Goal: Navigation & Orientation: Find specific page/section

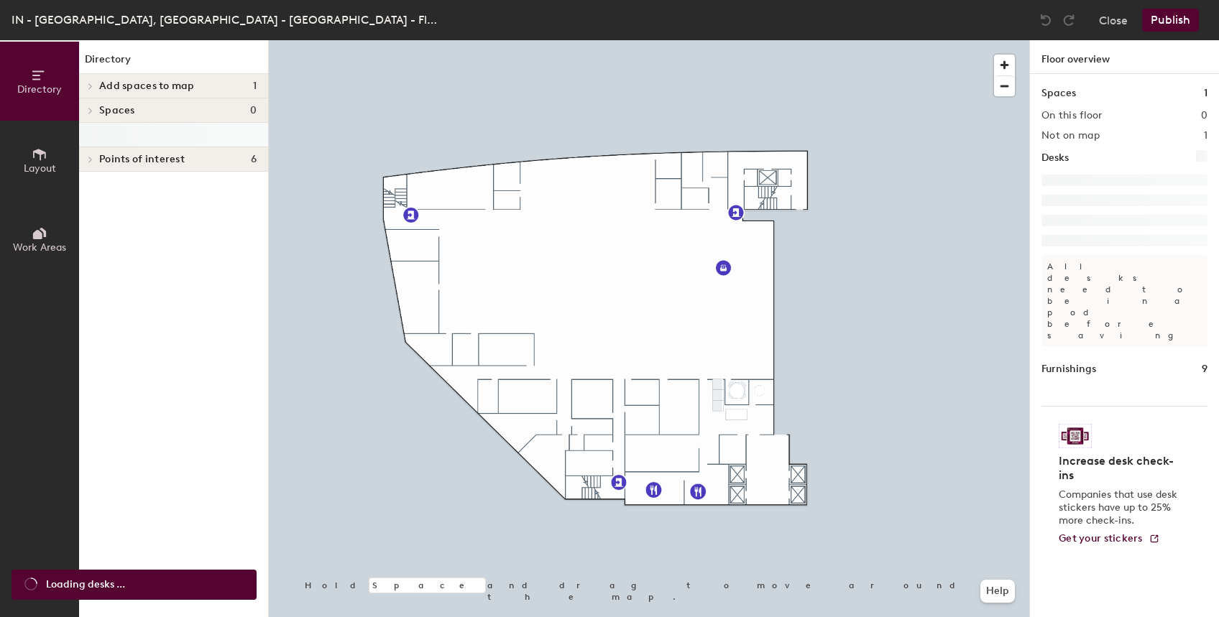
click at [89, 112] on icon at bounding box center [91, 110] width 6 height 7
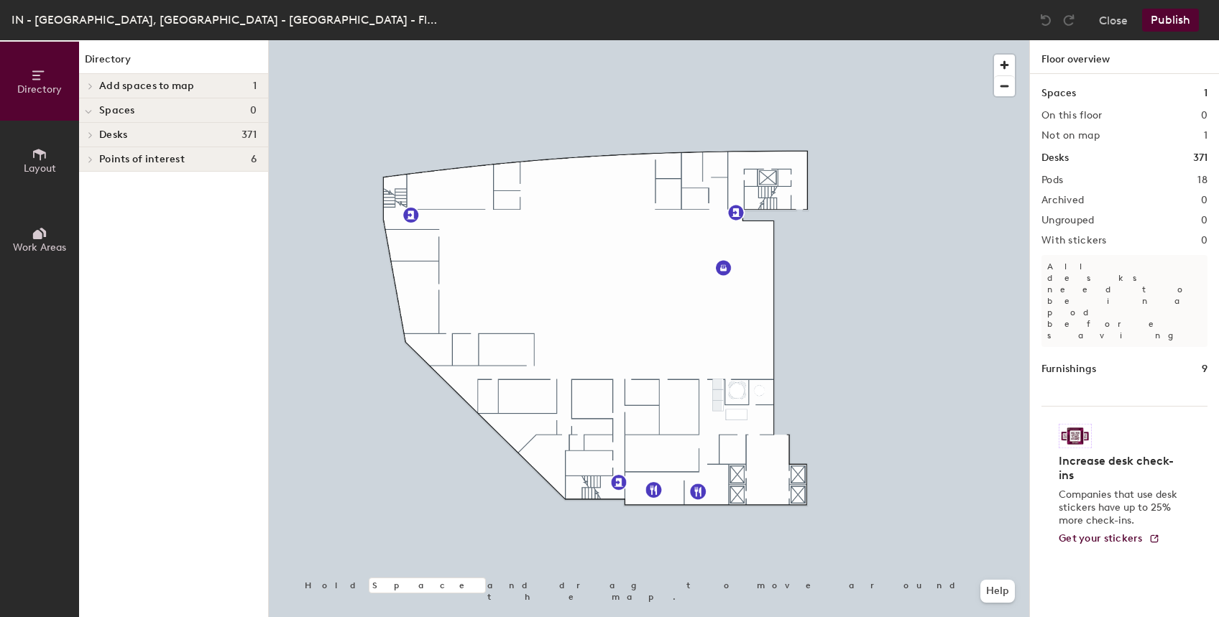
click at [103, 133] on span "Desks" at bounding box center [113, 134] width 28 height 11
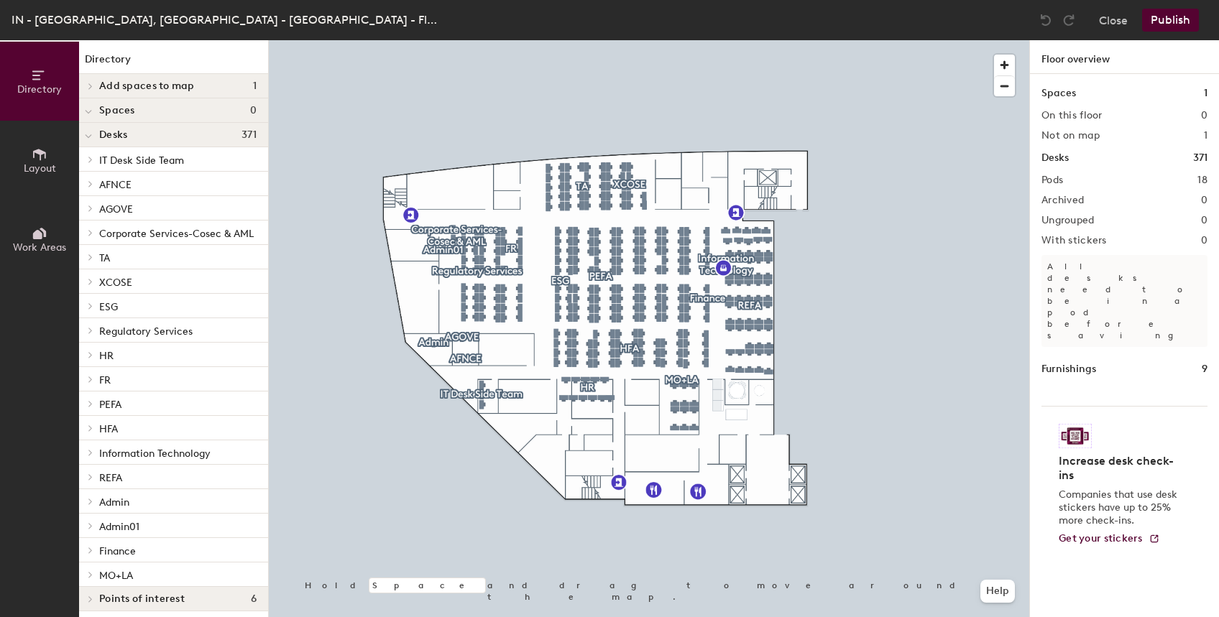
click at [95, 234] on span at bounding box center [89, 232] width 12 height 7
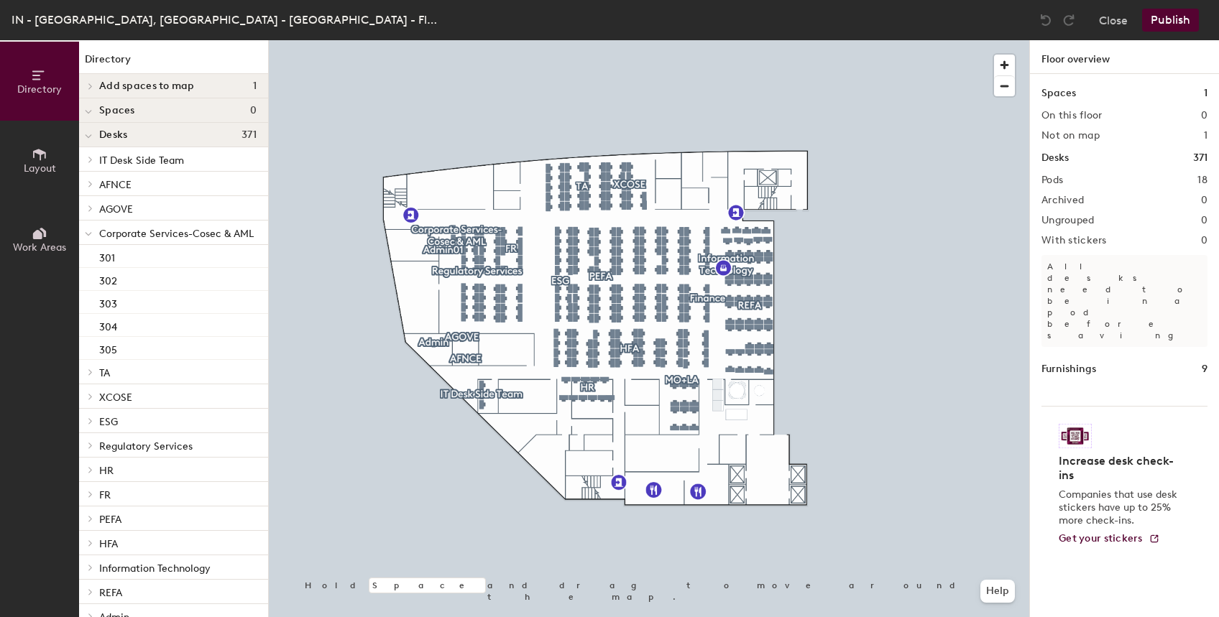
click at [93, 445] on span at bounding box center [89, 445] width 12 height 7
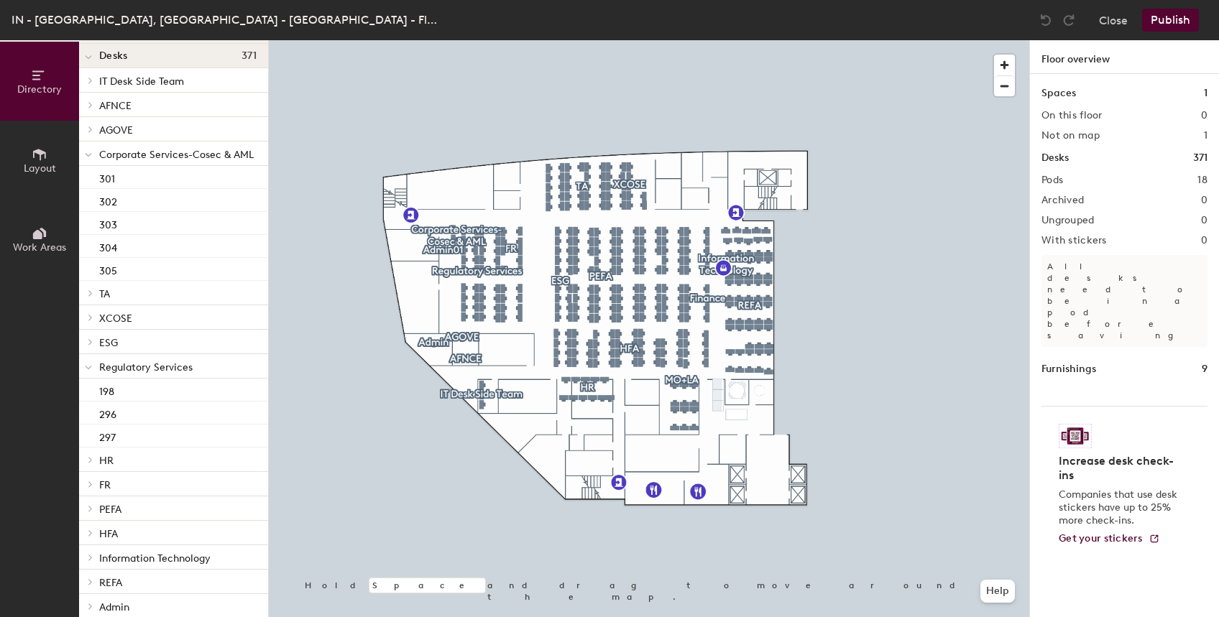
scroll to position [101, 0]
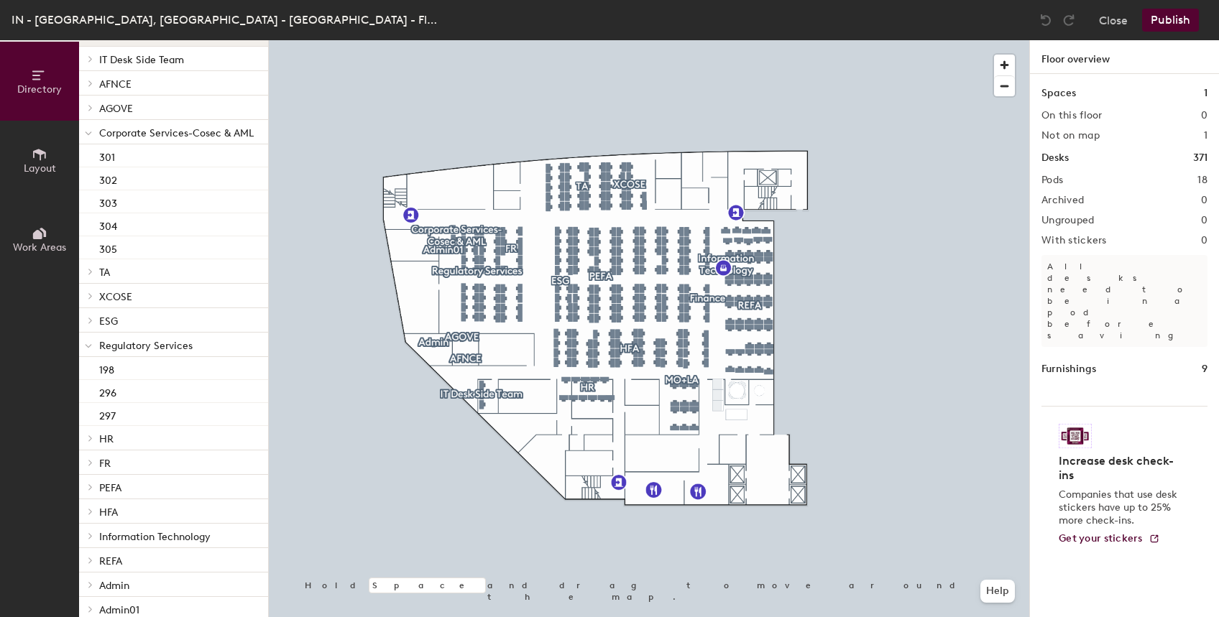
click at [88, 490] on span at bounding box center [89, 487] width 12 height 7
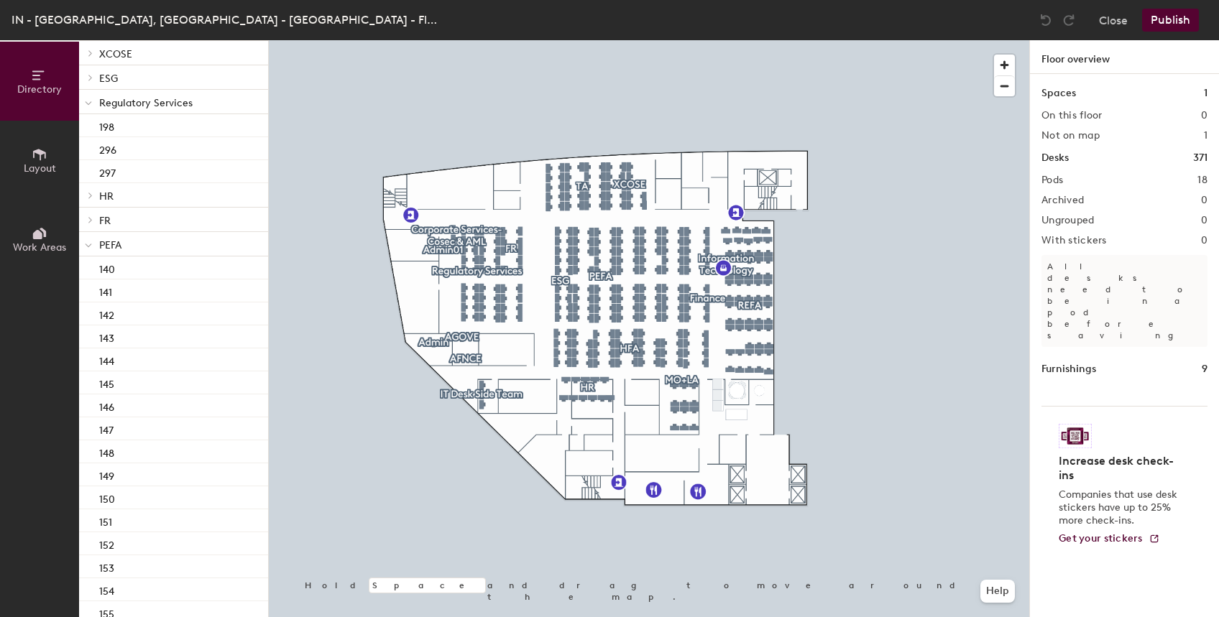
scroll to position [0, 0]
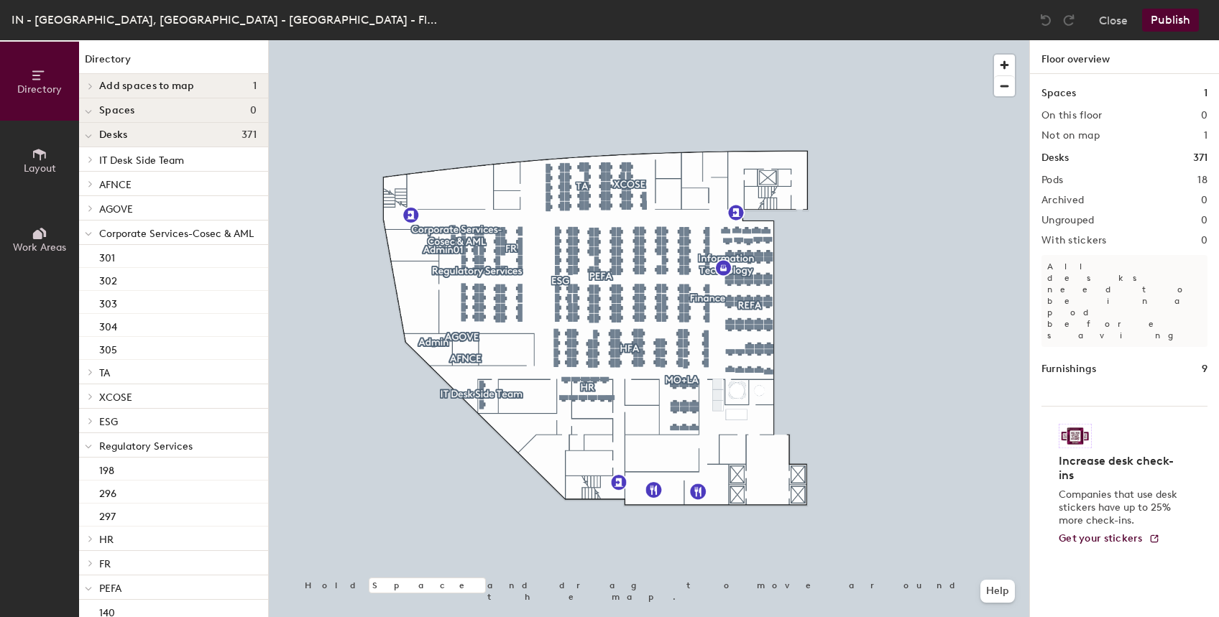
click at [91, 374] on icon at bounding box center [91, 372] width 6 height 7
click at [96, 213] on div at bounding box center [88, 208] width 19 height 24
click at [94, 185] on span at bounding box center [89, 183] width 12 height 7
click at [96, 160] on div at bounding box center [90, 159] width 16 height 7
click at [87, 257] on icon at bounding box center [88, 255] width 7 height 6
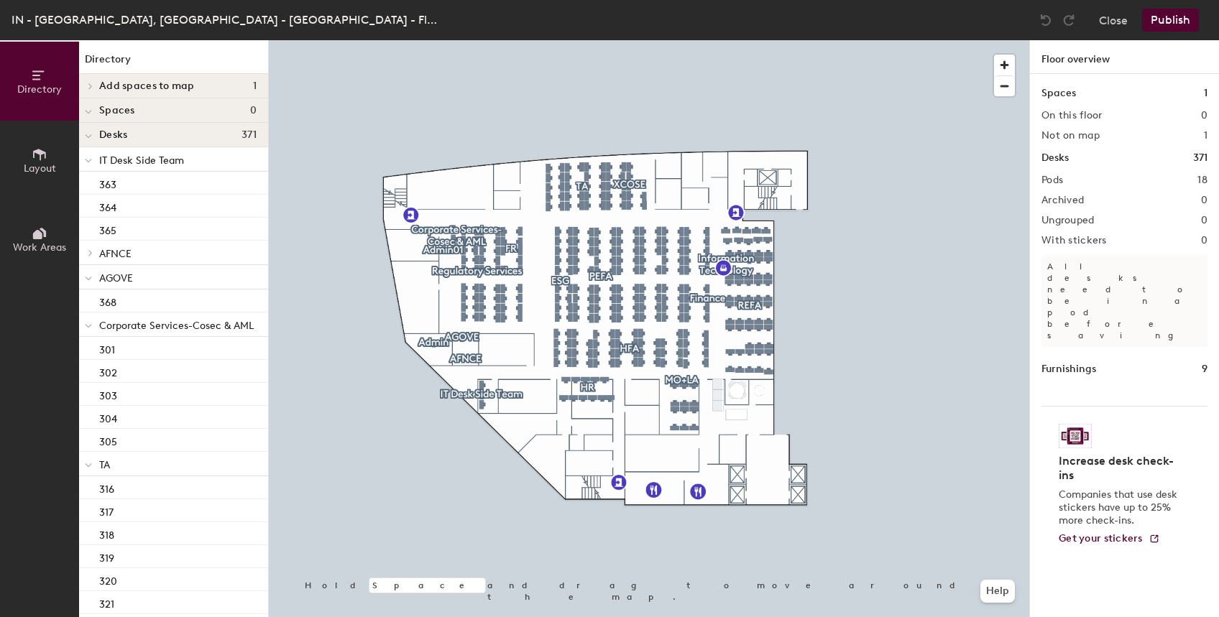
click at [95, 135] on div at bounding box center [88, 135] width 19 height 24
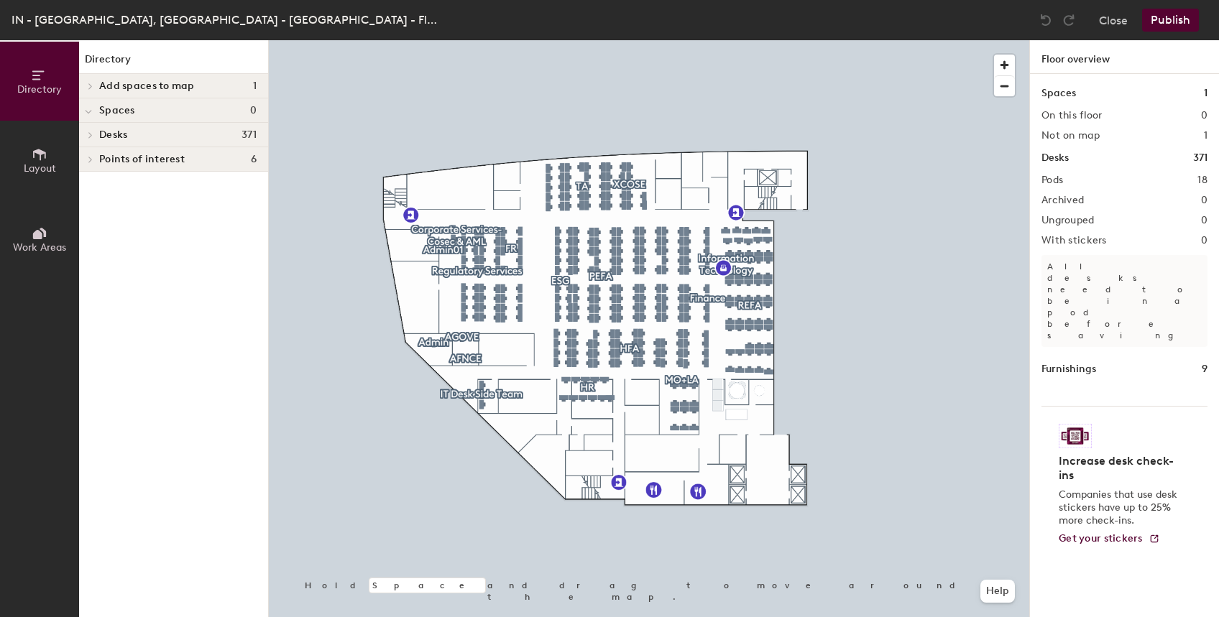
click at [95, 135] on span at bounding box center [89, 134] width 12 height 7
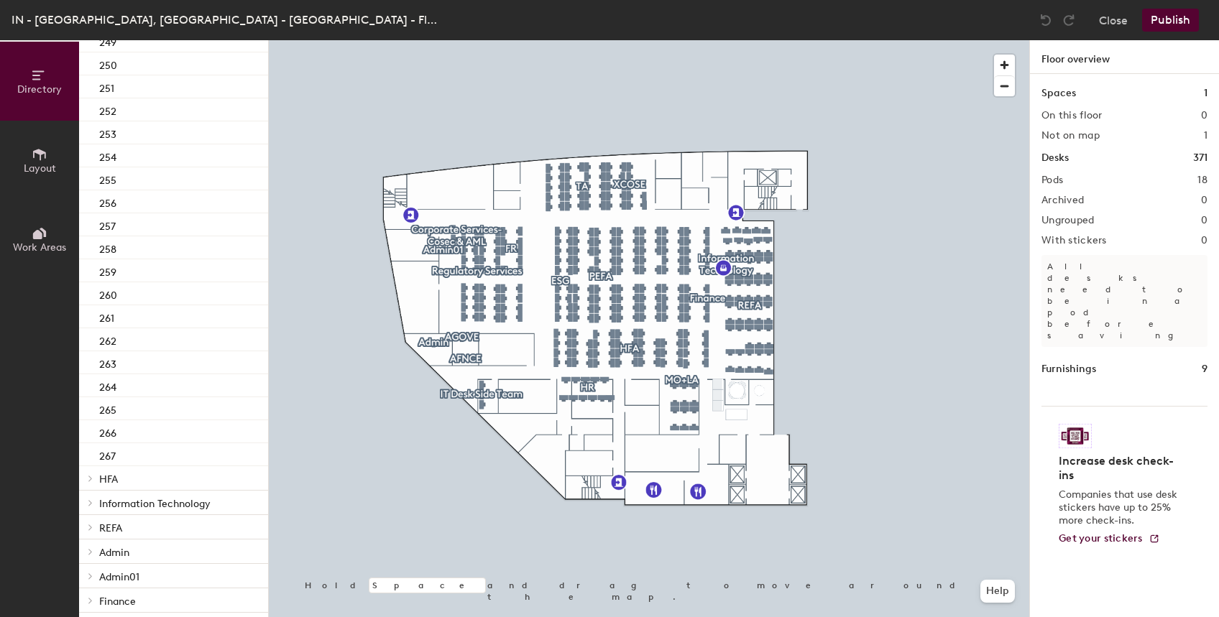
scroll to position [4044, 0]
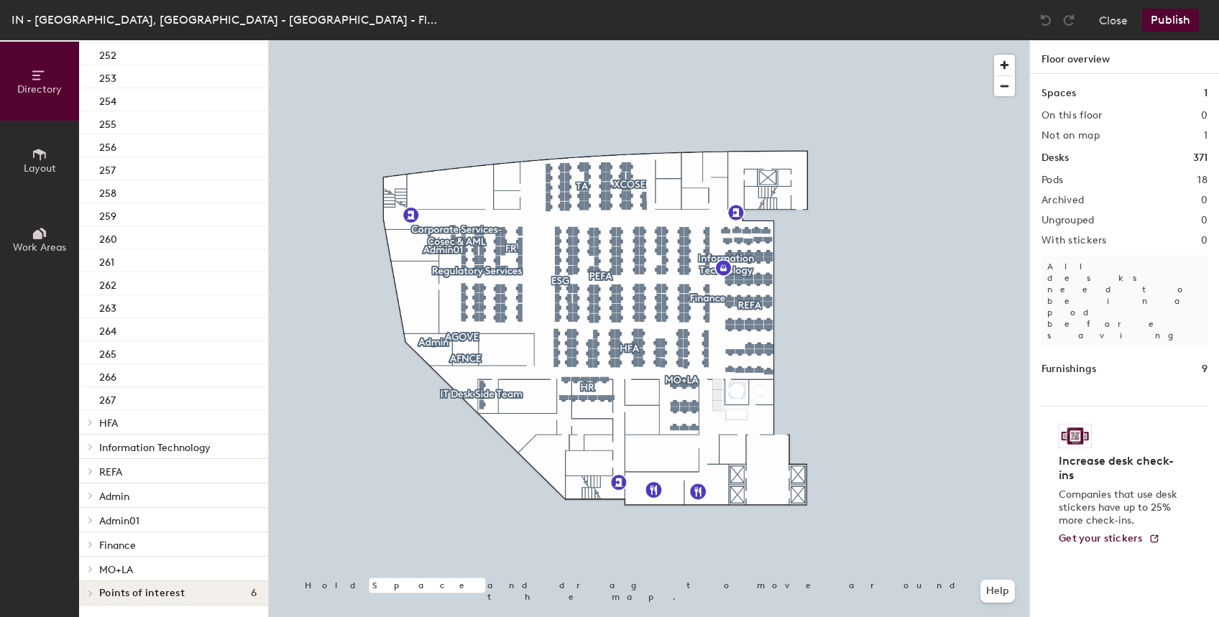
click at [92, 420] on icon at bounding box center [90, 423] width 3 height 6
click at [99, 441] on p "Information Technology" at bounding box center [177, 447] width 157 height 19
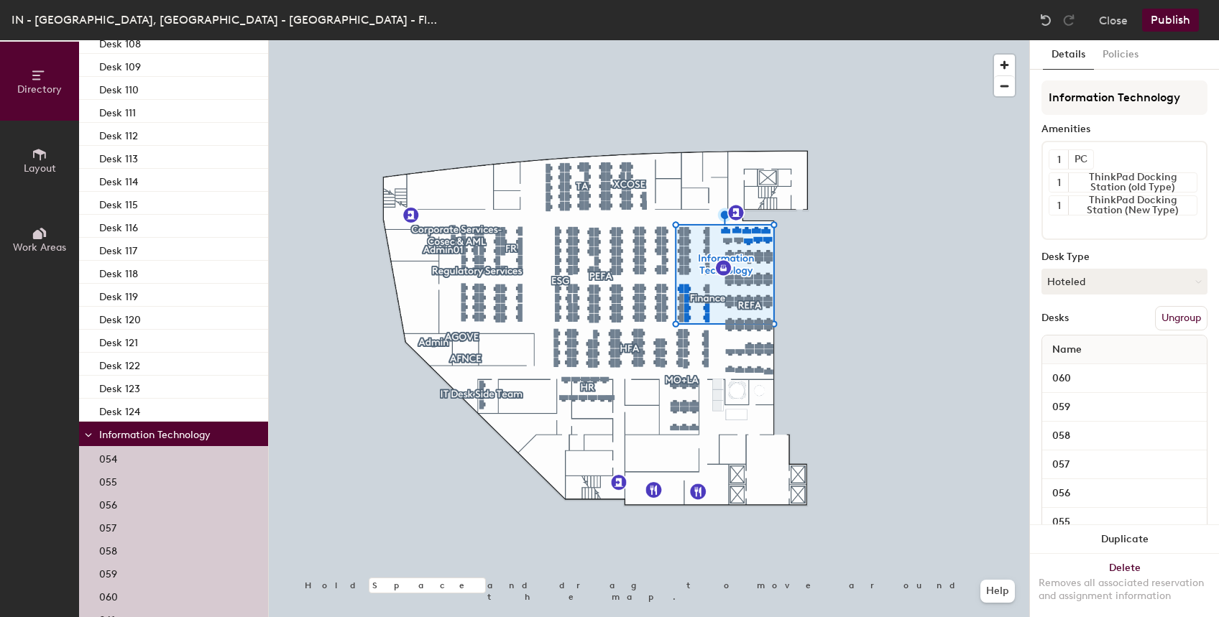
scroll to position [5585, 0]
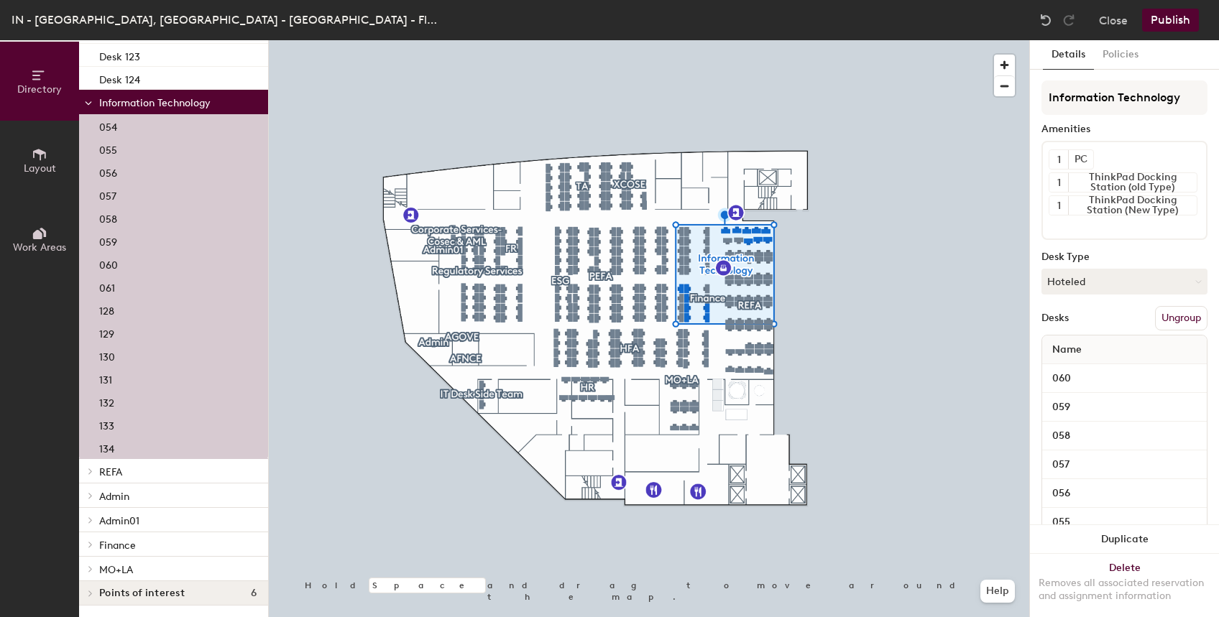
click at [90, 566] on icon at bounding box center [90, 569] width 3 height 6
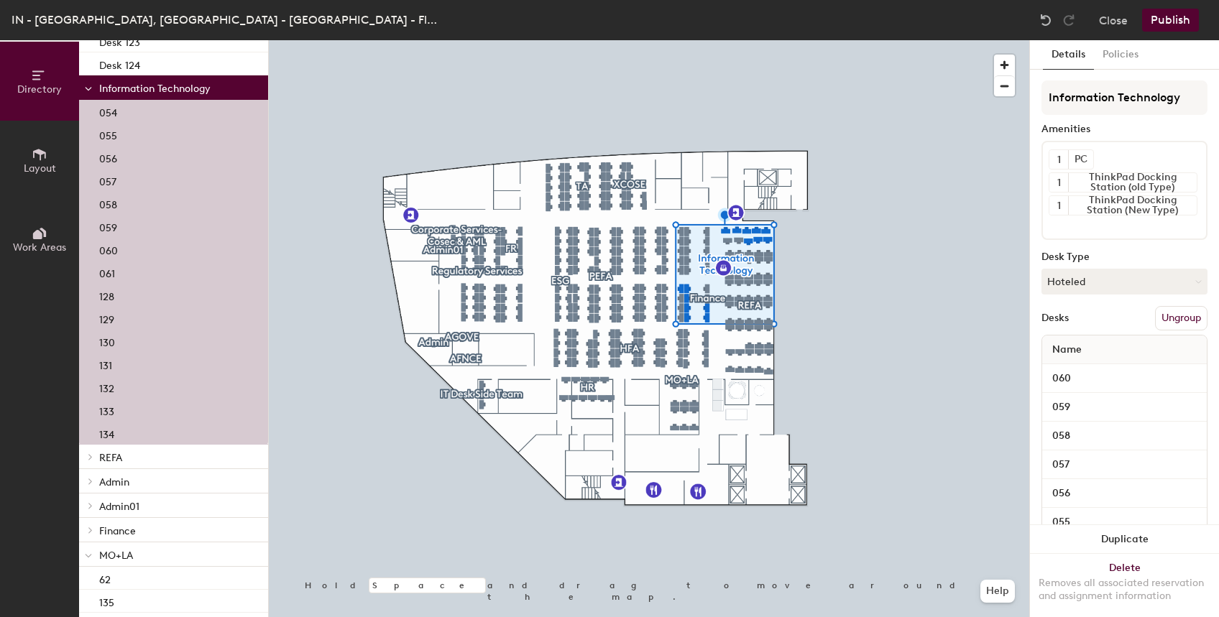
click at [92, 455] on icon at bounding box center [91, 456] width 6 height 7
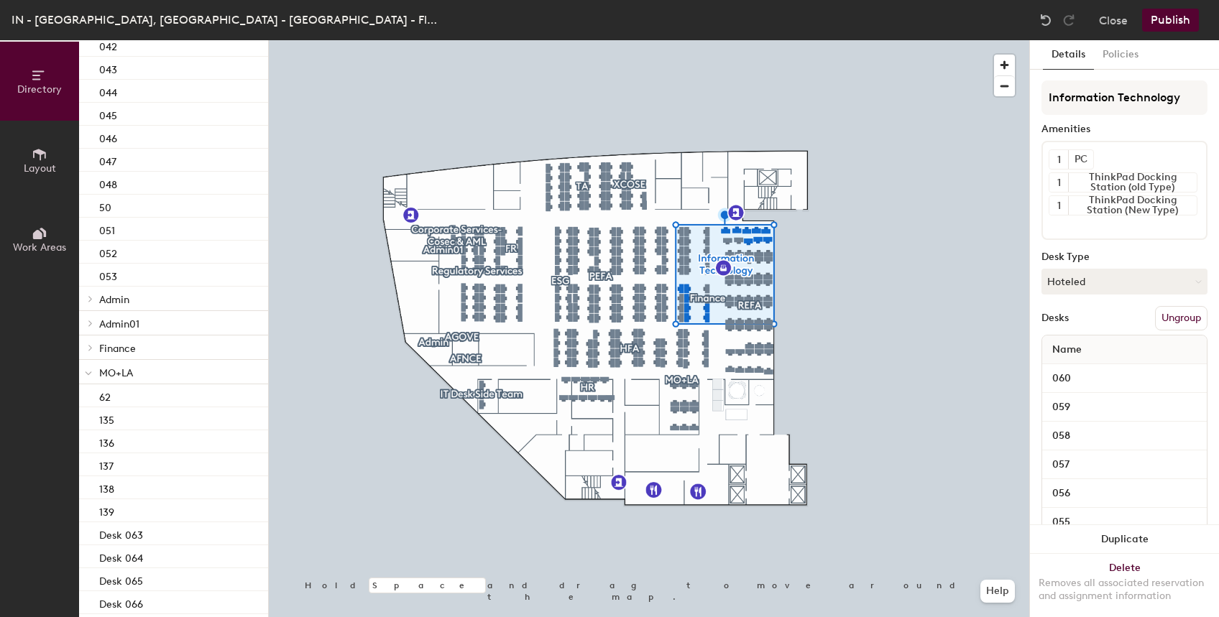
scroll to position [7094, 0]
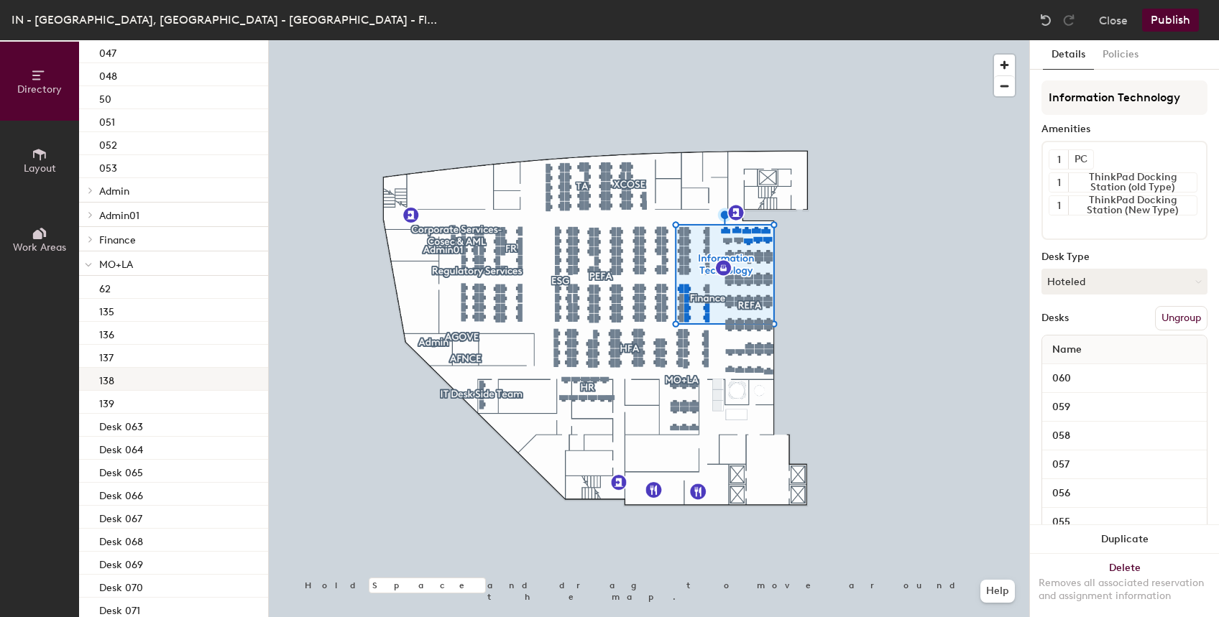
click at [120, 381] on div "138" at bounding box center [173, 379] width 189 height 23
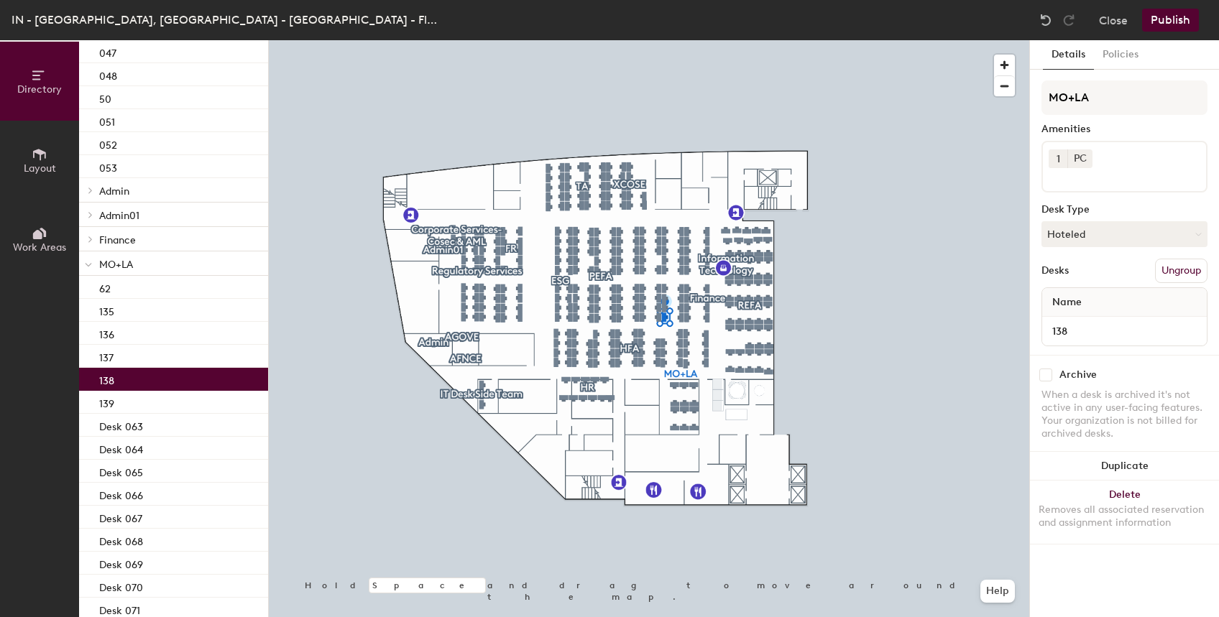
click at [115, 379] on div "138" at bounding box center [173, 379] width 189 height 23
click at [145, 401] on div "139" at bounding box center [173, 402] width 189 height 23
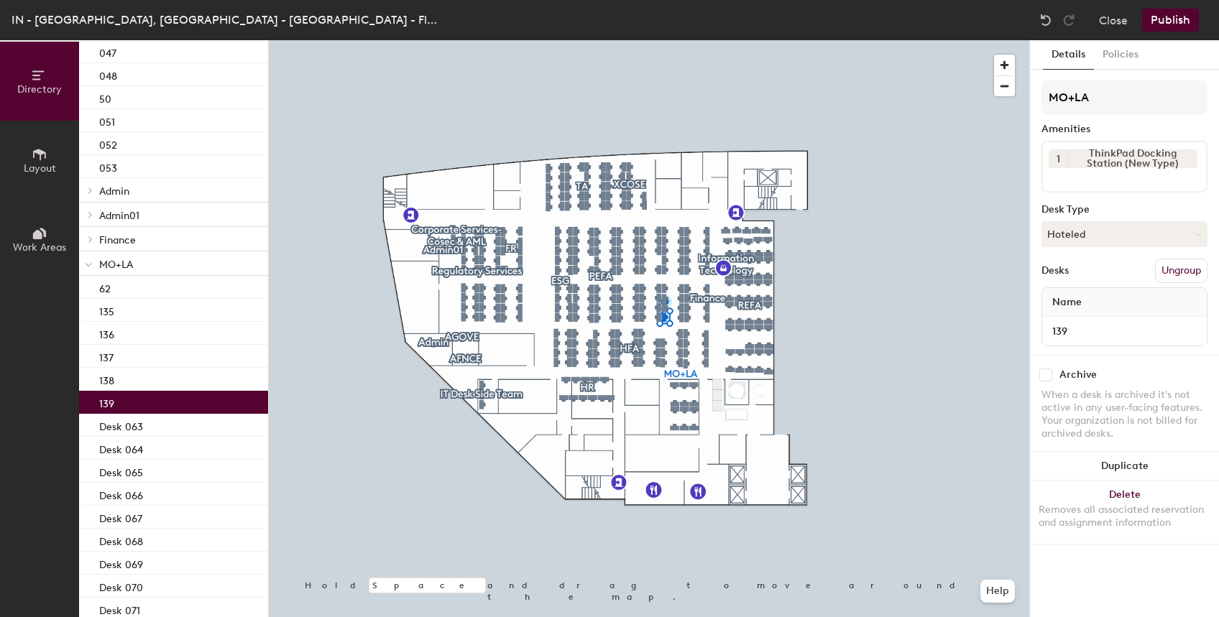
click at [106, 402] on p "139" at bounding box center [106, 402] width 15 height 17
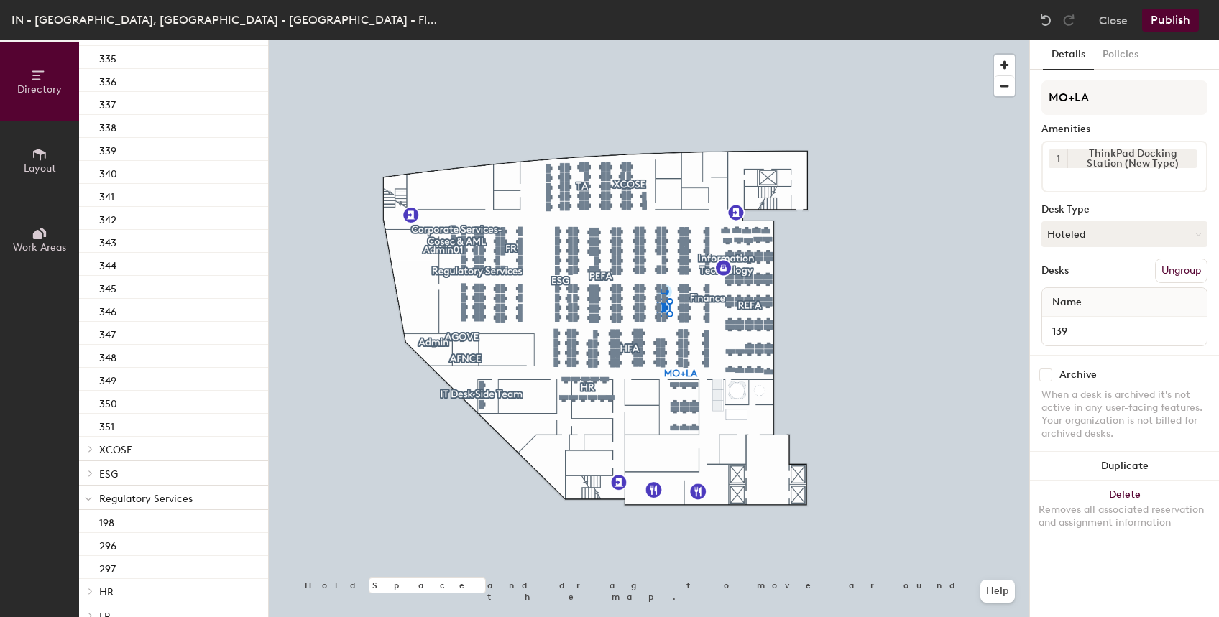
scroll to position [0, 0]
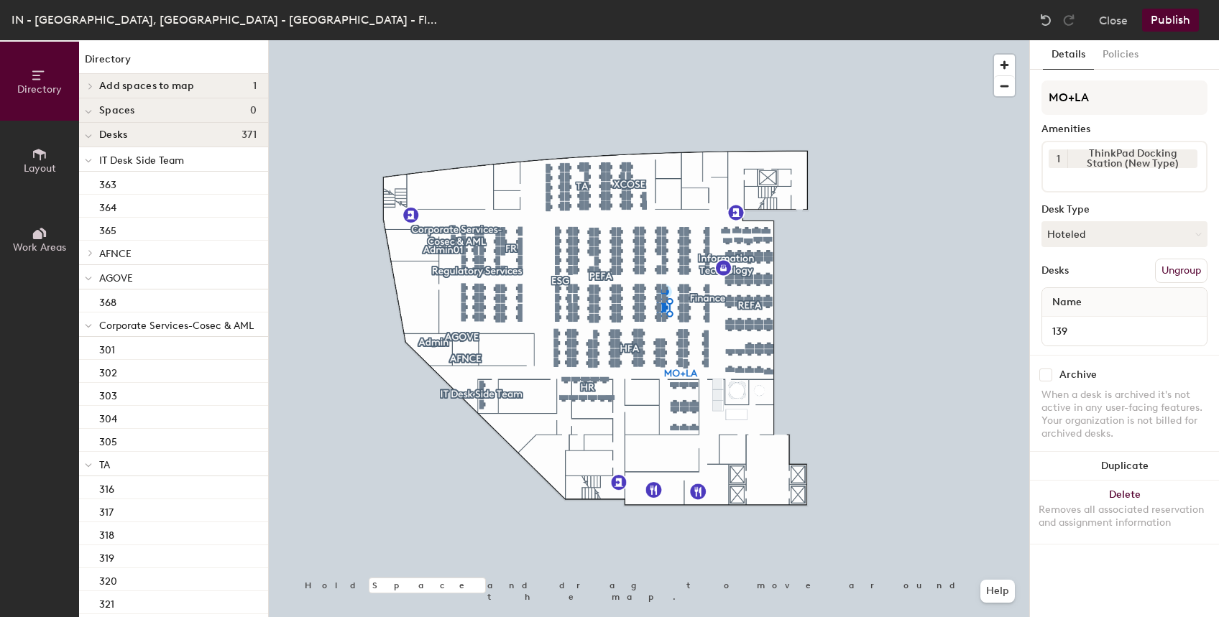
click at [90, 137] on icon at bounding box center [89, 136] width 6 height 3
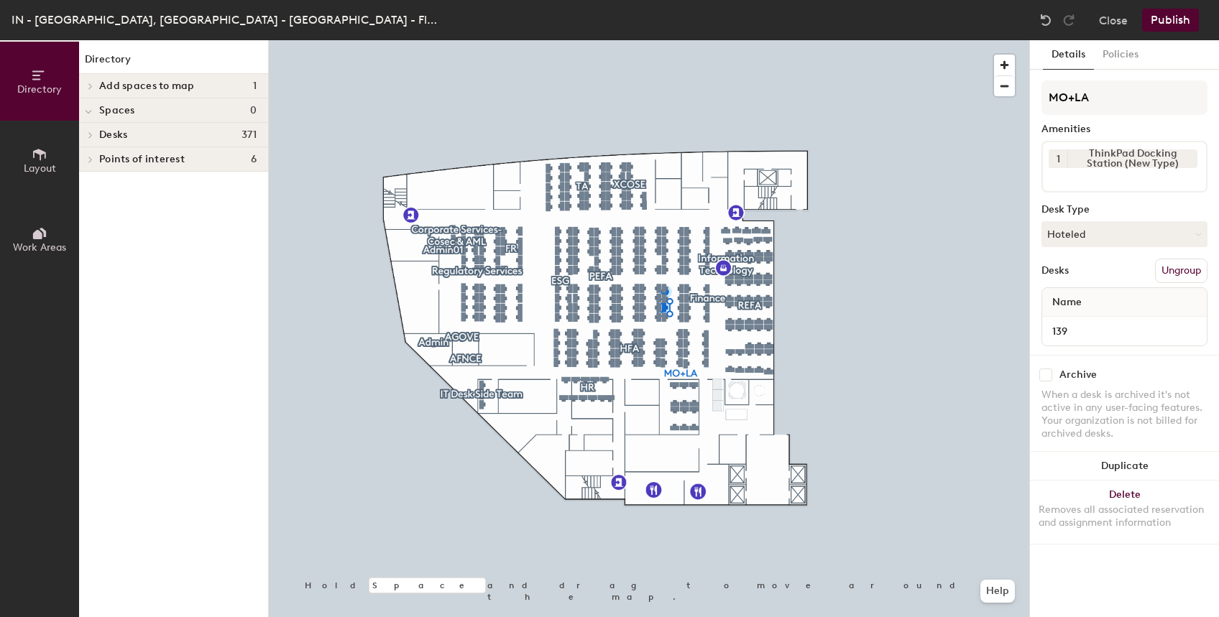
click at [89, 114] on icon at bounding box center [89, 112] width 6 height 3
click at [93, 131] on icon at bounding box center [91, 134] width 6 height 7
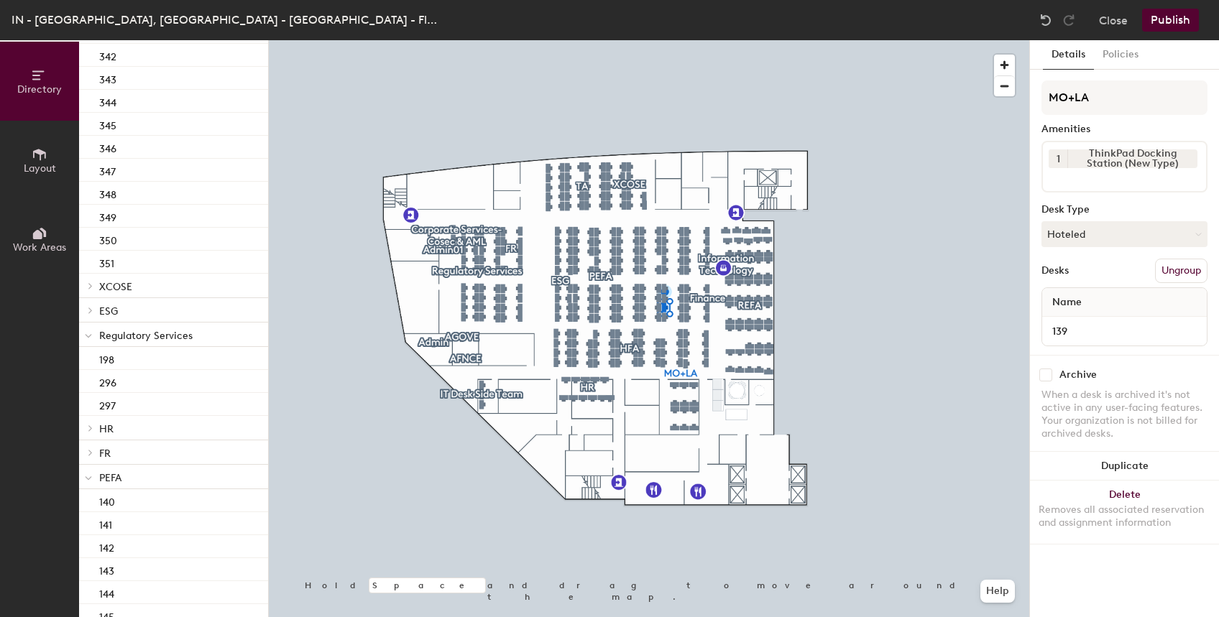
scroll to position [1094, 0]
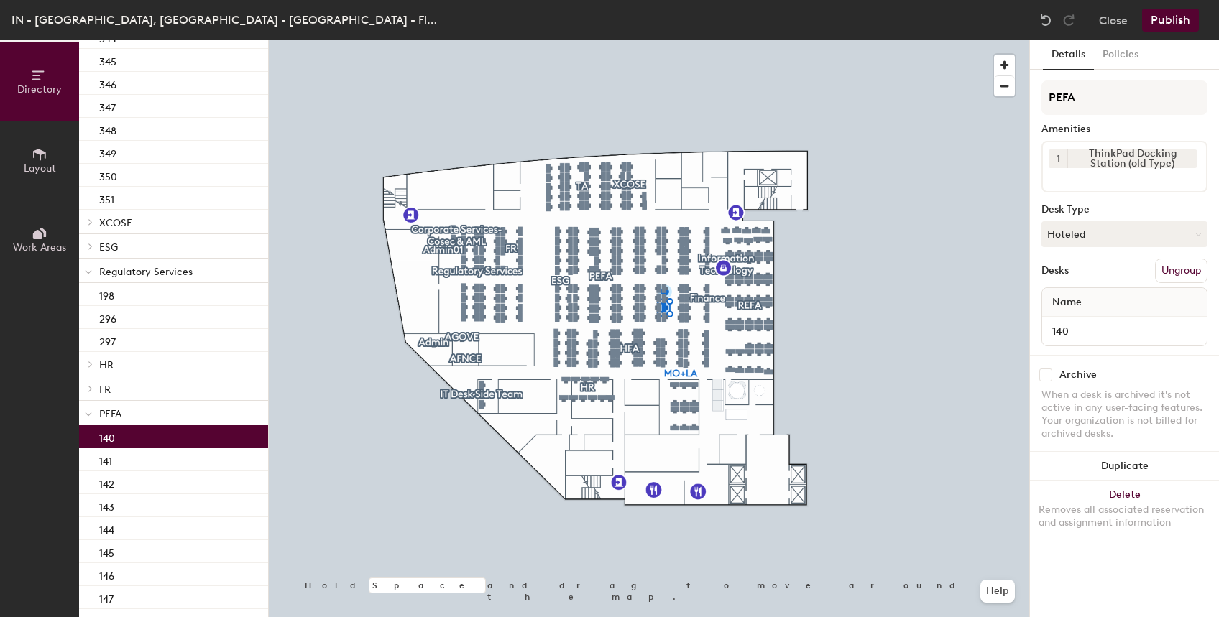
click at [150, 440] on div "140" at bounding box center [173, 436] width 189 height 23
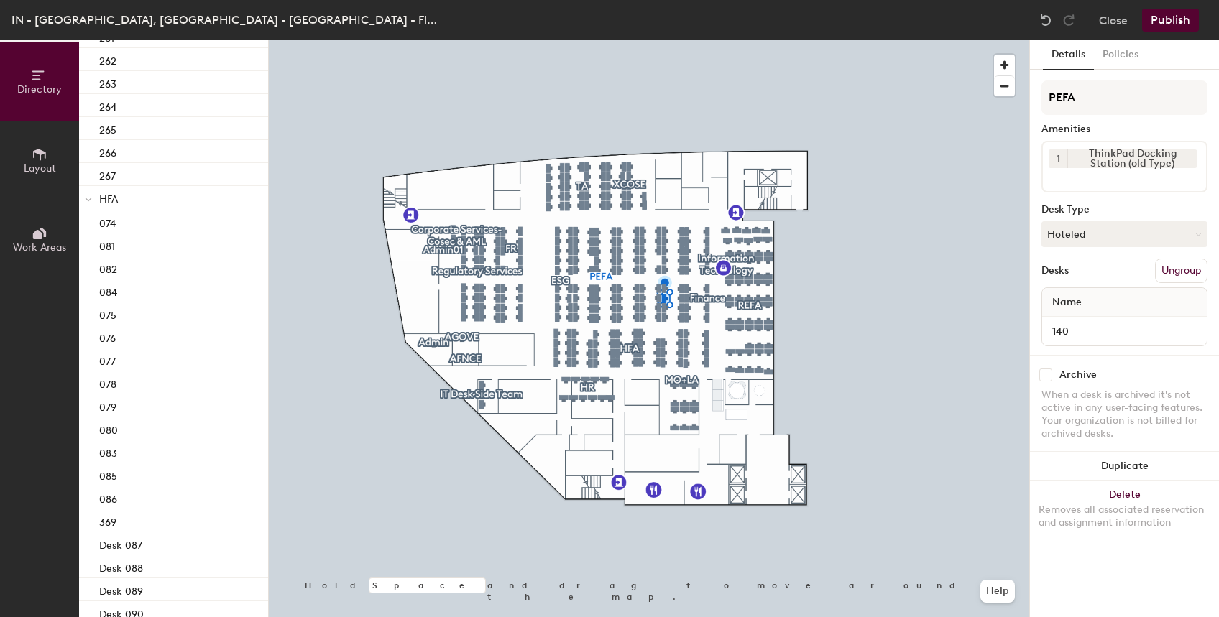
scroll to position [4254, 0]
click at [145, 498] on div "086" at bounding box center [173, 497] width 189 height 23
click at [126, 476] on div "085" at bounding box center [173, 474] width 189 height 23
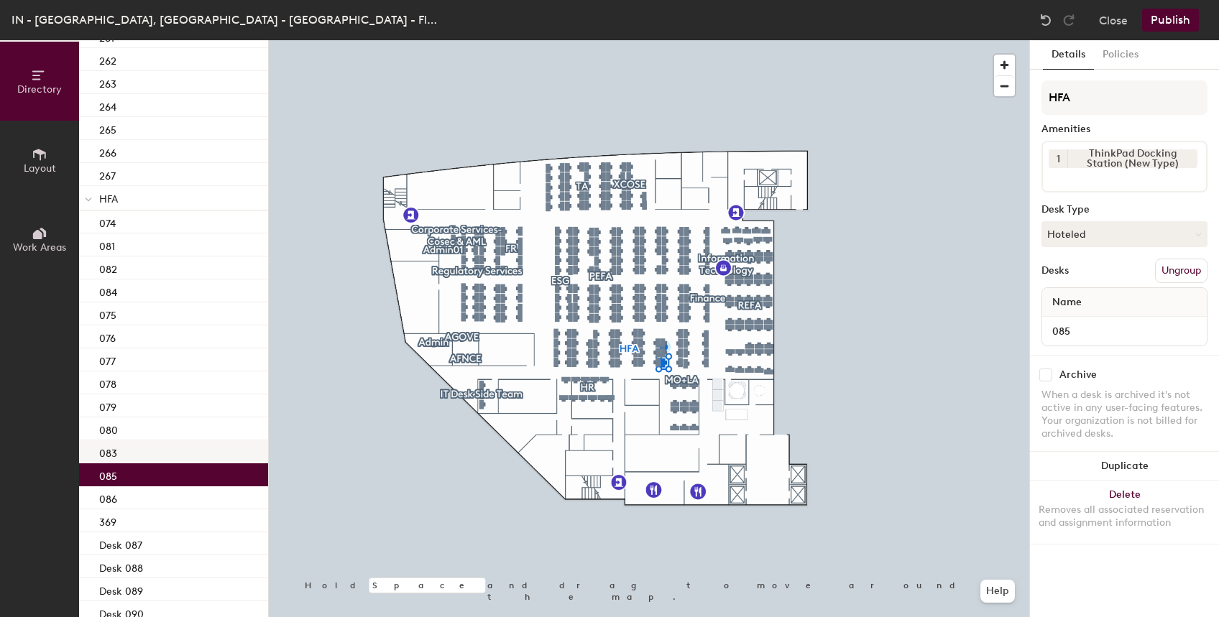
click at [116, 446] on p "083" at bounding box center [108, 451] width 18 height 17
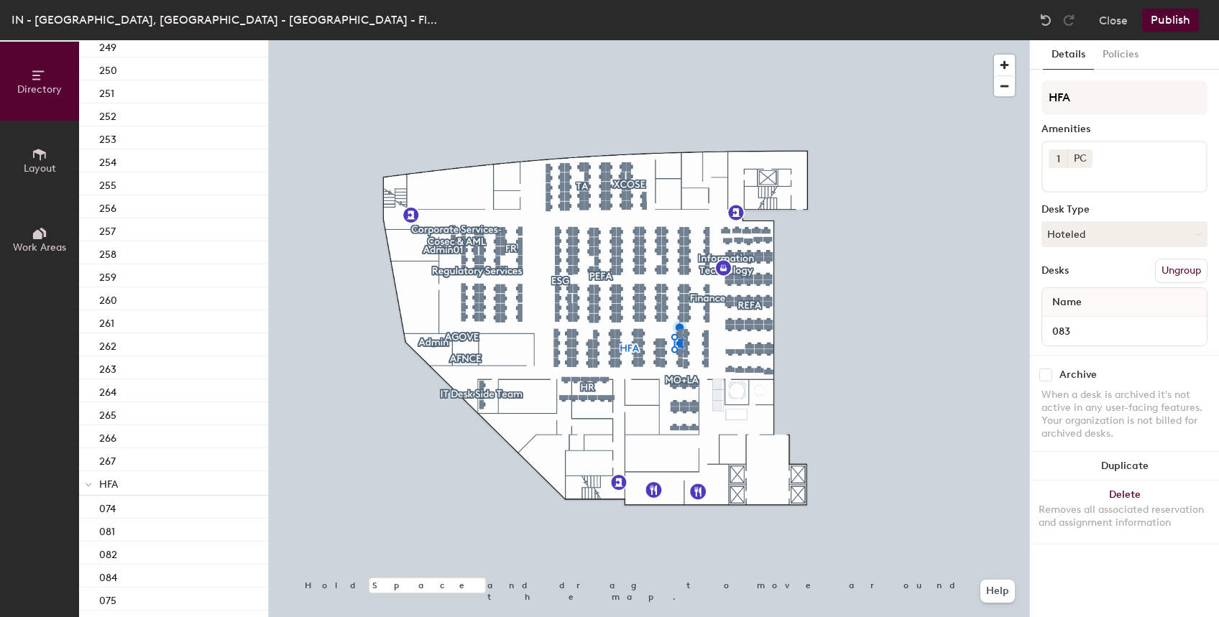
scroll to position [3981, 0]
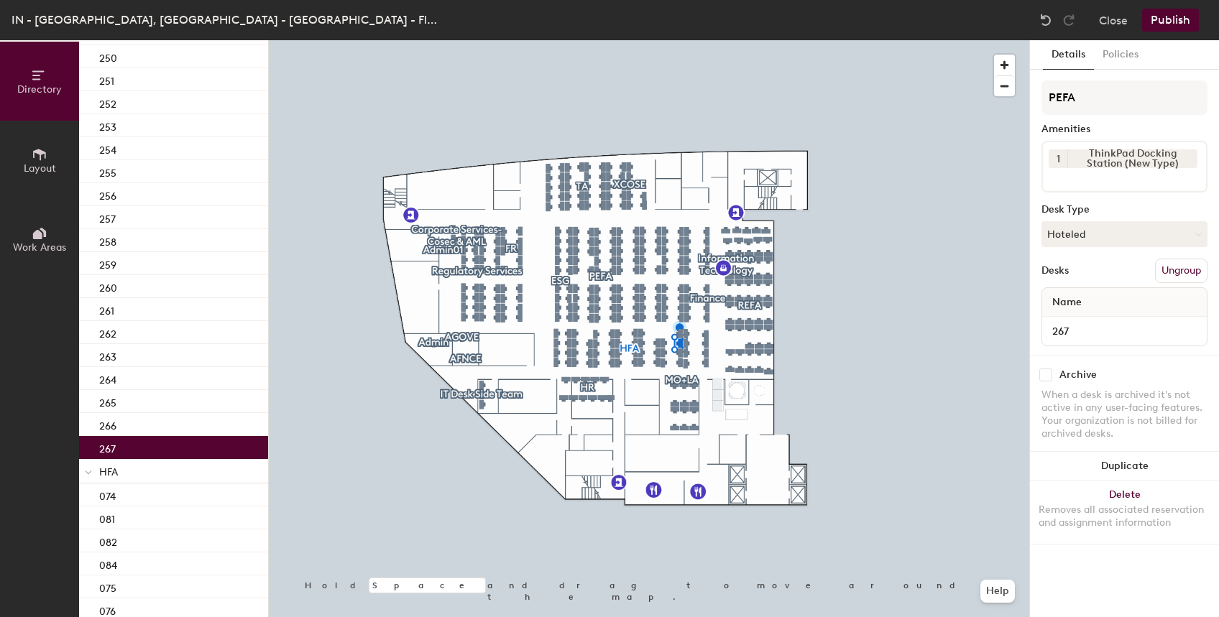
click at [139, 453] on div "267" at bounding box center [173, 447] width 189 height 23
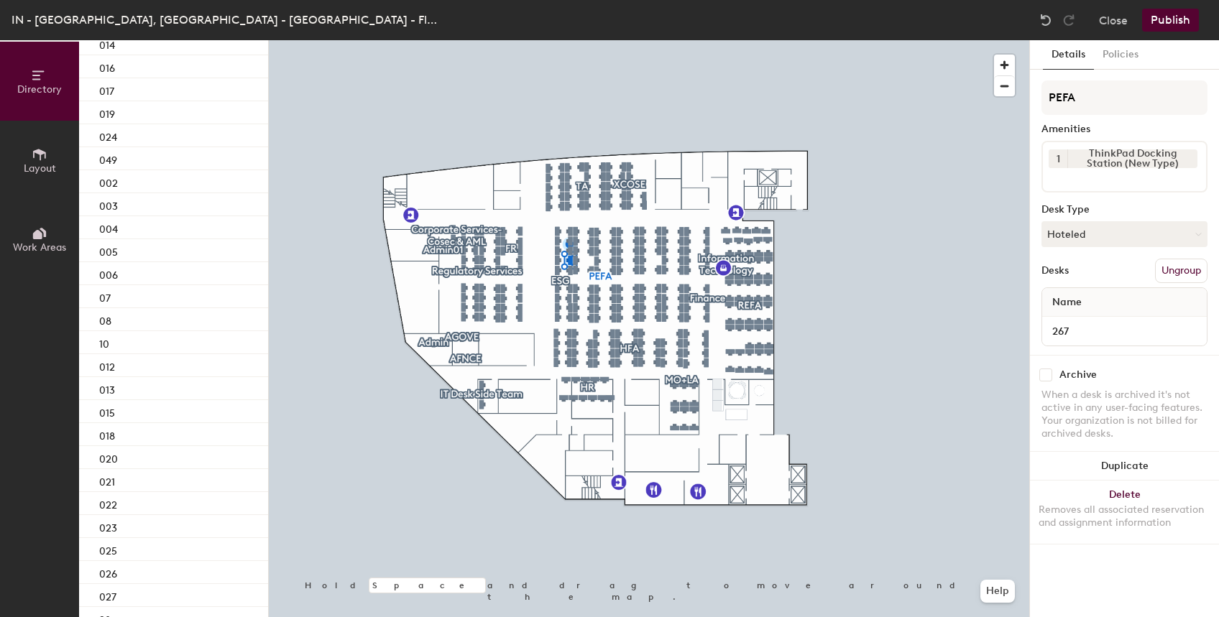
scroll to position [6114, 0]
